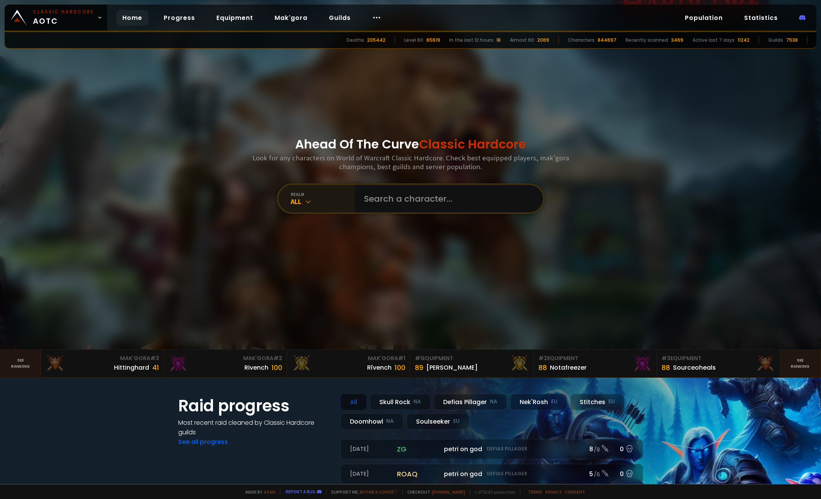
click at [334, 193] on div "realm" at bounding box center [323, 194] width 64 height 6
click at [306, 194] on div "realm" at bounding box center [323, 194] width 64 height 6
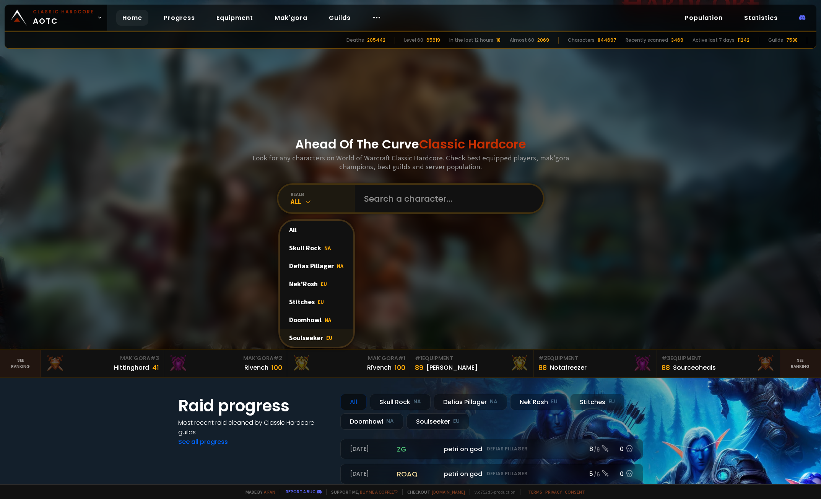
click at [308, 337] on div "Soulseeker EU" at bounding box center [316, 337] width 73 height 18
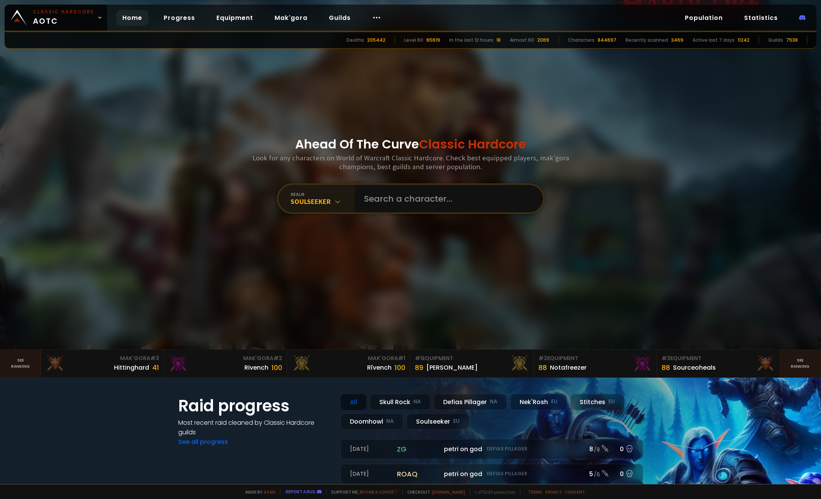
click at [400, 261] on div "Ahead Of The Curve Classic Hardcore Look for any characters on World of Warcraf…" at bounding box center [410, 174] width 461 height 349
click at [588, 111] on div "Ahead Of The Curve Classic Hardcore Look for any characters on World of Warcraf…" at bounding box center [410, 174] width 461 height 349
click at [404, 201] on input "text" at bounding box center [446, 199] width 174 height 28
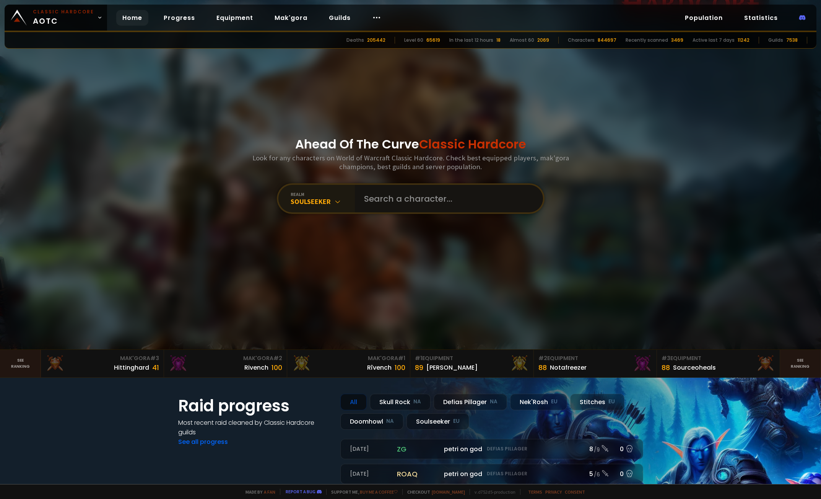
click at [404, 201] on input "text" at bounding box center [446, 199] width 174 height 28
click at [386, 193] on input "text" at bounding box center [446, 199] width 174 height 28
click at [380, 197] on input "text" at bounding box center [446, 199] width 174 height 28
click at [360, 254] on div "Ahead Of The Curve Classic Hardcore Look for any characters on World of Warcraf…" at bounding box center [410, 174] width 461 height 349
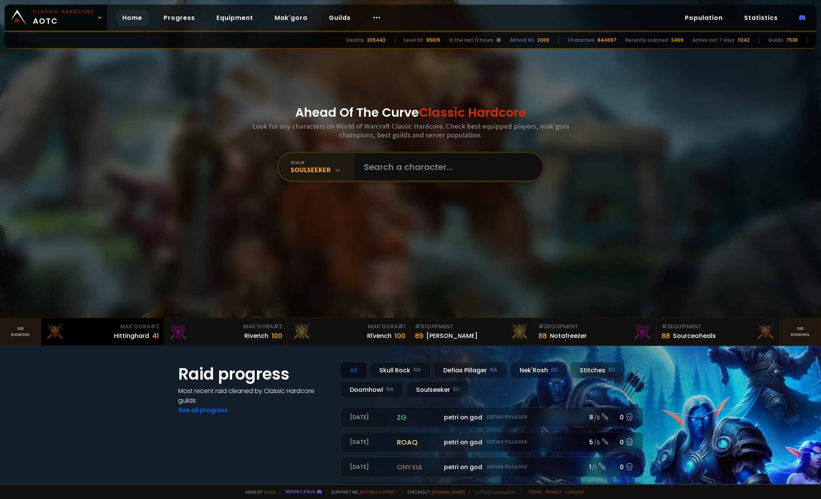
scroll to position [38, 0]
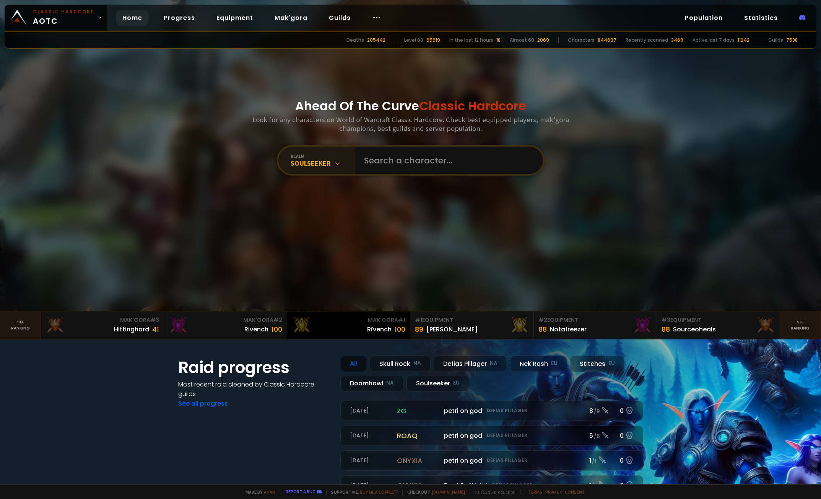
click at [317, 325] on div "Rîvench 100" at bounding box center [349, 329] width 114 height 10
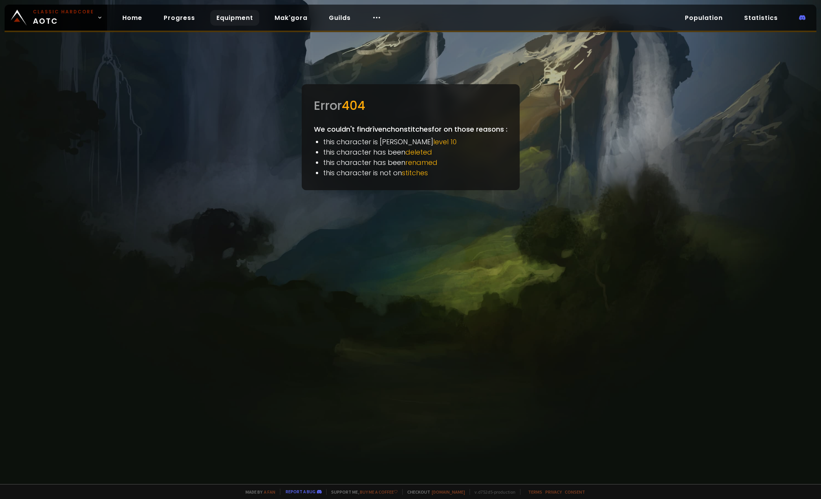
click at [222, 16] on link "Equipment" at bounding box center [234, 18] width 49 height 16
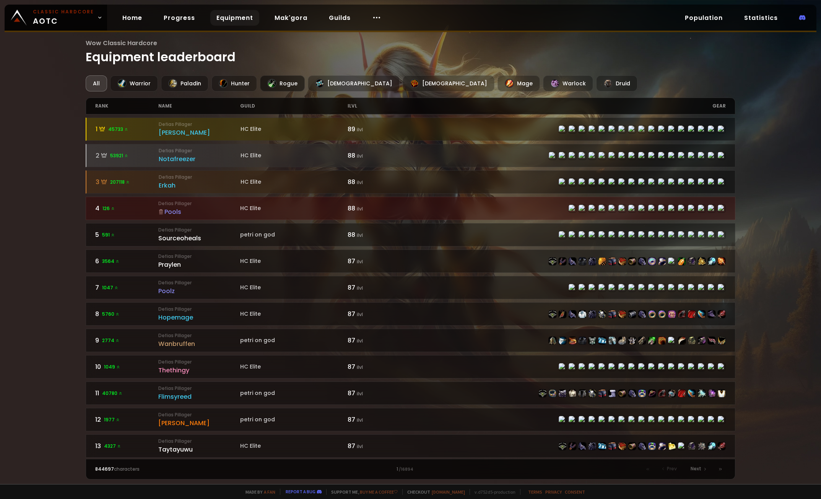
click at [277, 82] on div "Rogue" at bounding box center [282, 83] width 45 height 16
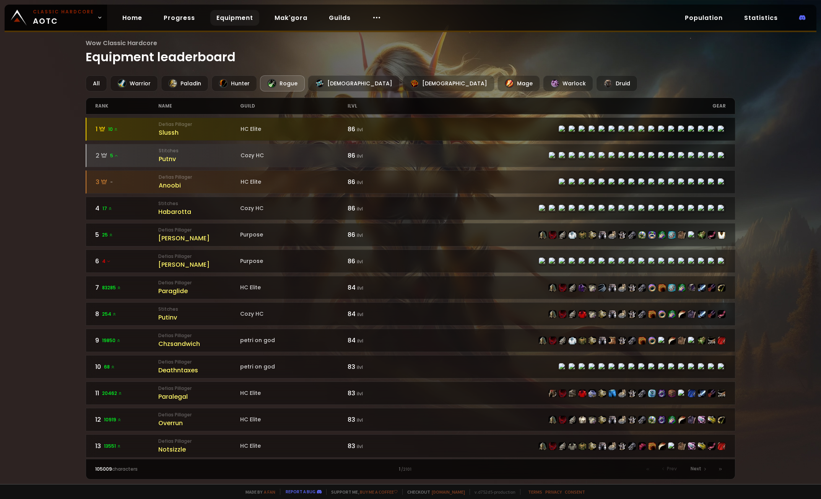
click at [219, 129] on div "Slussh" at bounding box center [200, 133] width 82 height 10
